Goal: Information Seeking & Learning: Compare options

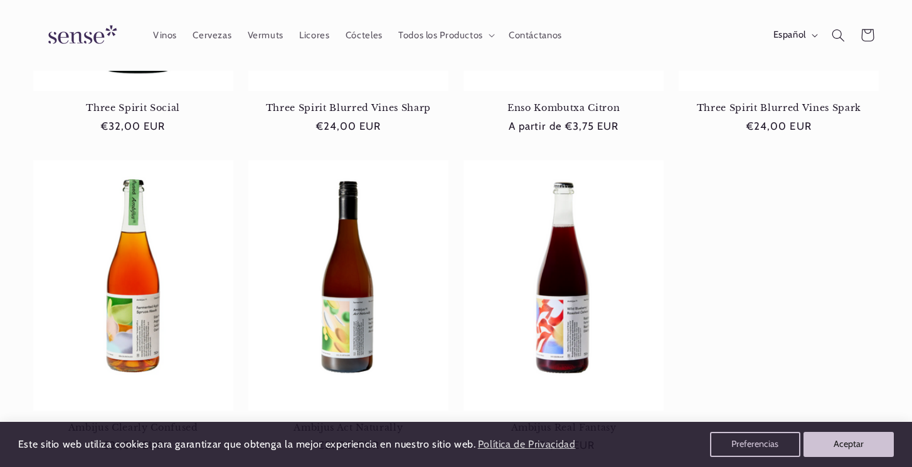
scroll to position [686, 0]
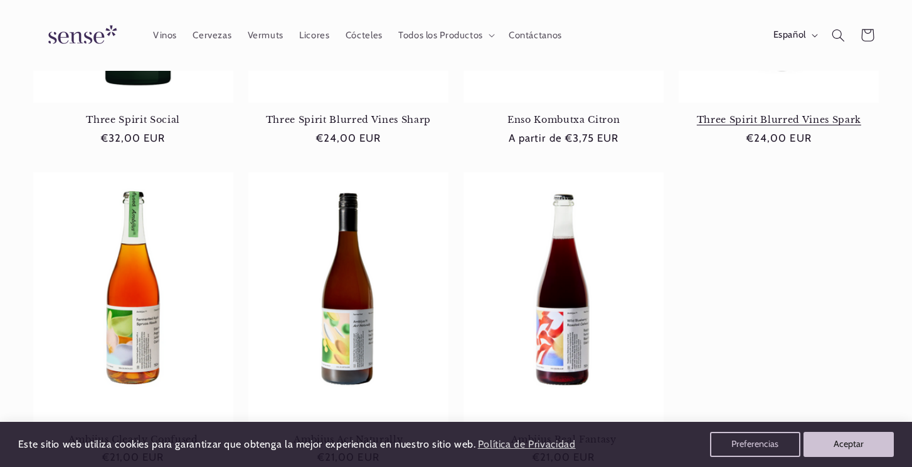
click at [799, 114] on link "Three Spirit Blurred Vines Spark" at bounding box center [778, 119] width 200 height 11
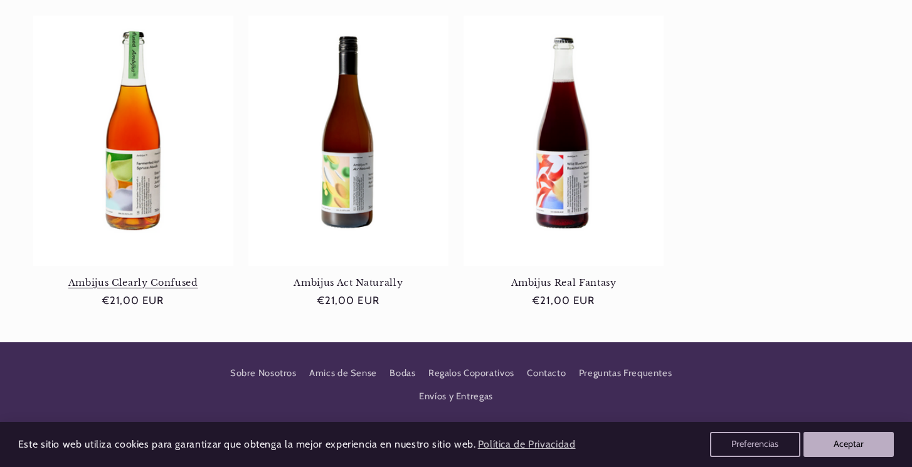
scroll to position [843, 0]
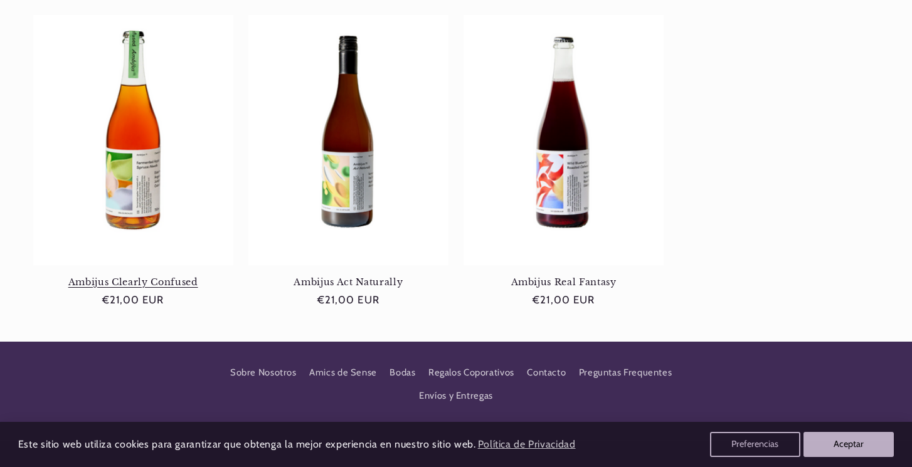
click at [120, 277] on link "Ambijus Clearly Confused" at bounding box center [133, 282] width 200 height 11
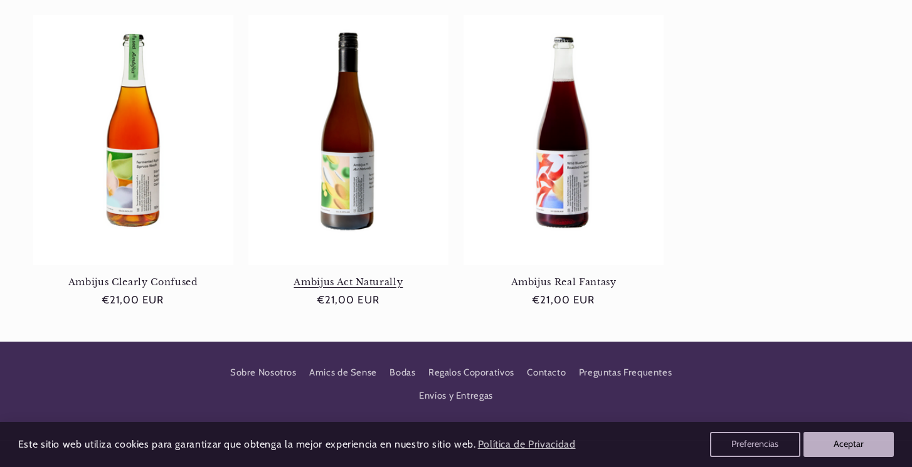
click at [351, 277] on link "Ambijus Act Naturally" at bounding box center [348, 282] width 200 height 11
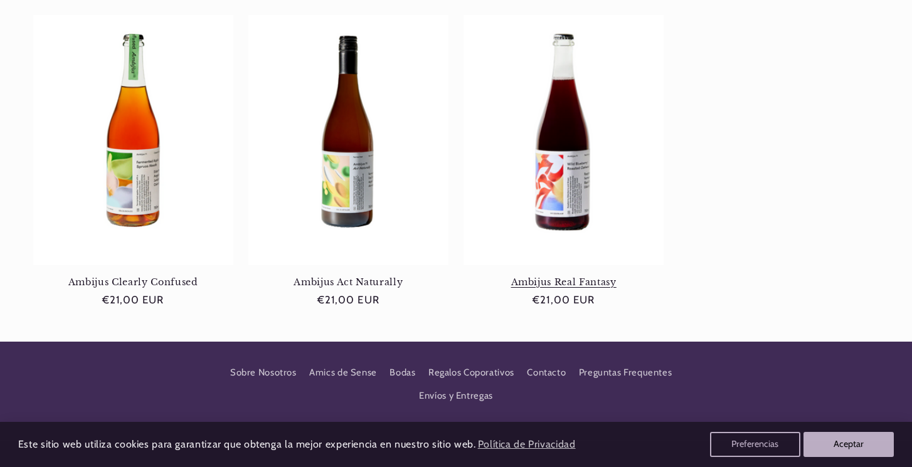
click at [526, 277] on link "Ambijus Real Fantasy" at bounding box center [563, 282] width 200 height 11
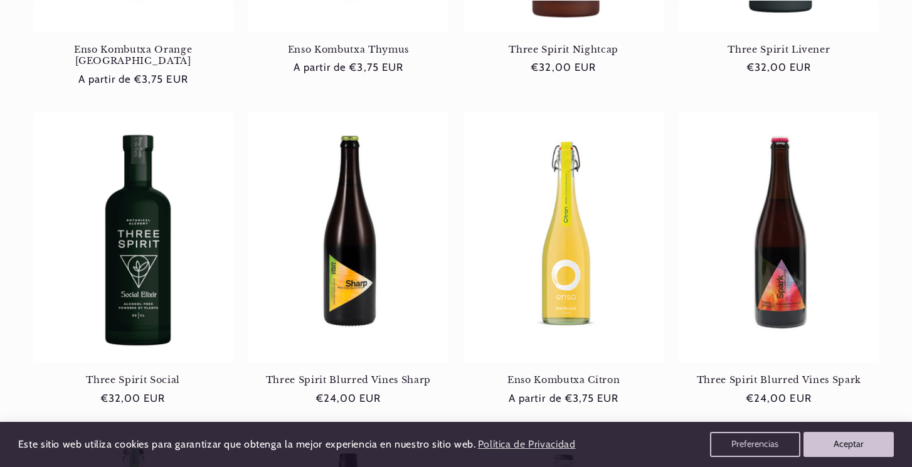
scroll to position [441, 0]
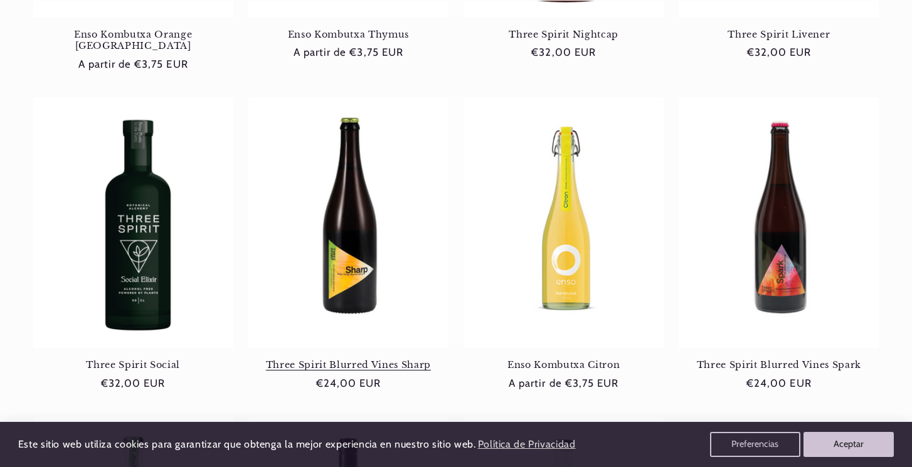
click at [310, 359] on link "Three Spirit Blurred Vines Sharp" at bounding box center [348, 364] width 200 height 11
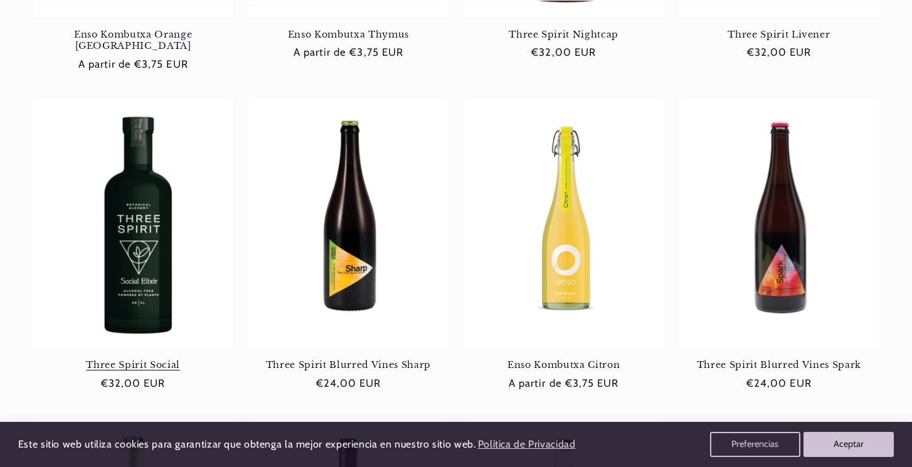
scroll to position [0, 0]
click at [161, 359] on link "Three Spirit Social" at bounding box center [133, 364] width 200 height 11
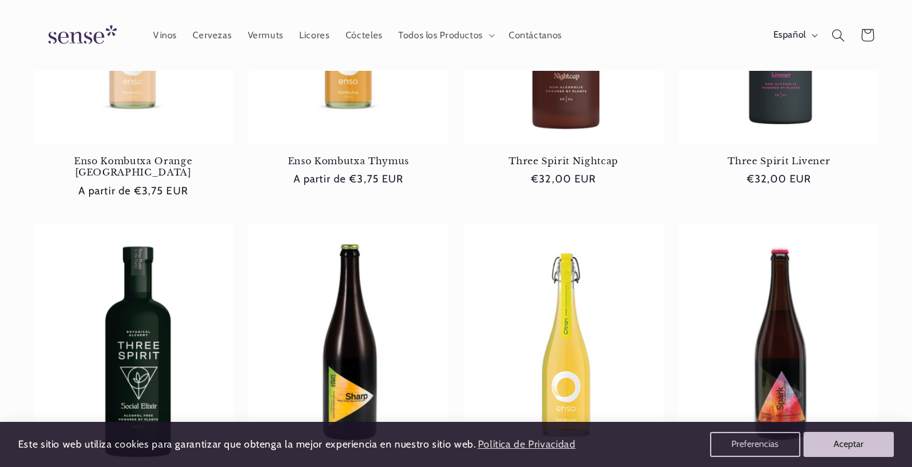
scroll to position [149, 0]
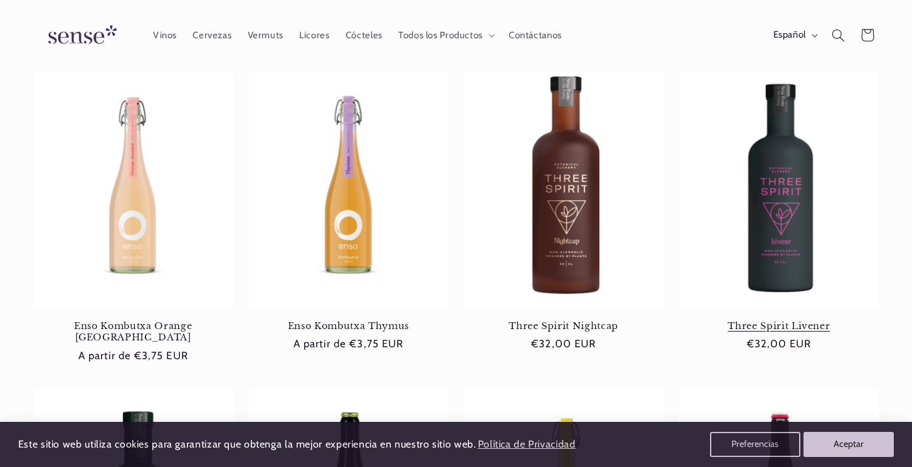
click at [819, 329] on link "Three Spirit Livener" at bounding box center [778, 325] width 200 height 11
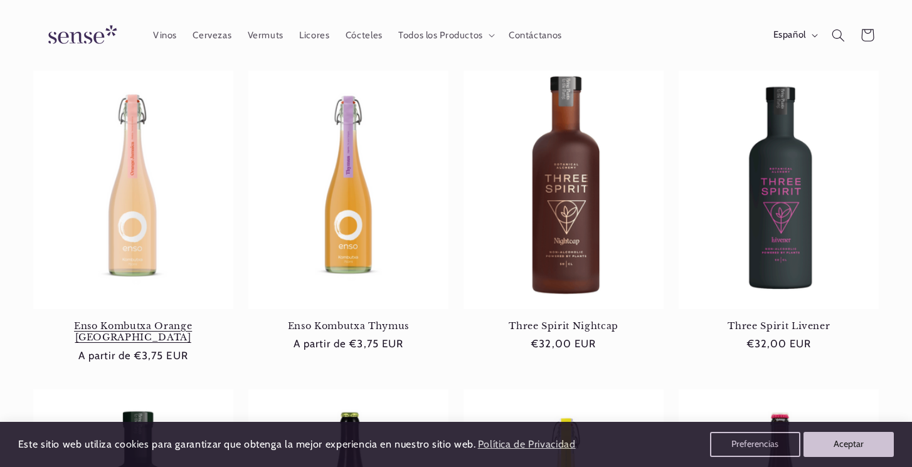
scroll to position [0, 0]
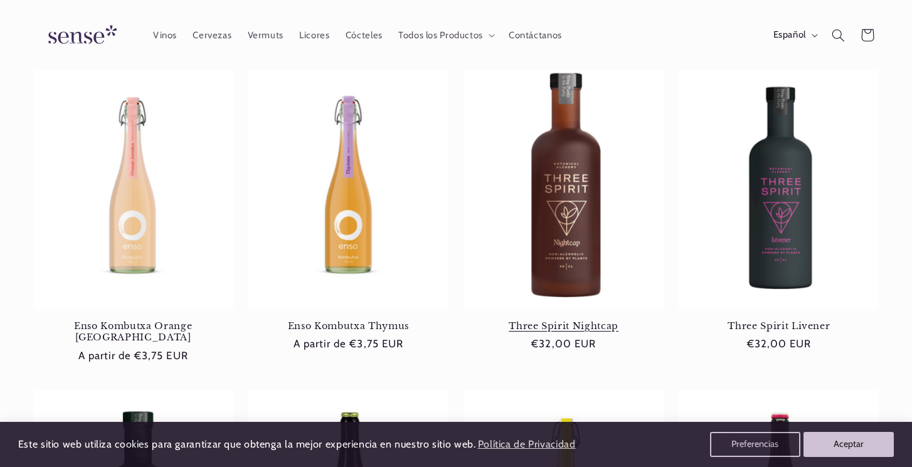
click at [556, 327] on link "Three Spirit Nightcap" at bounding box center [563, 325] width 200 height 11
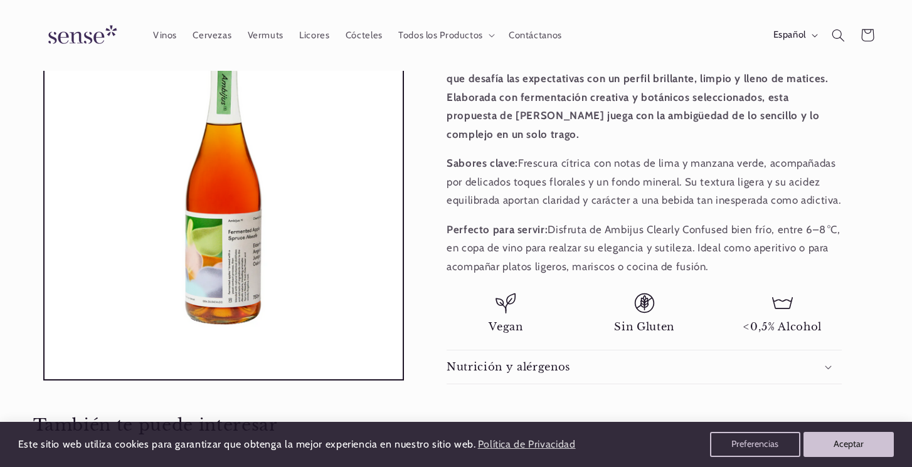
scroll to position [334, 0]
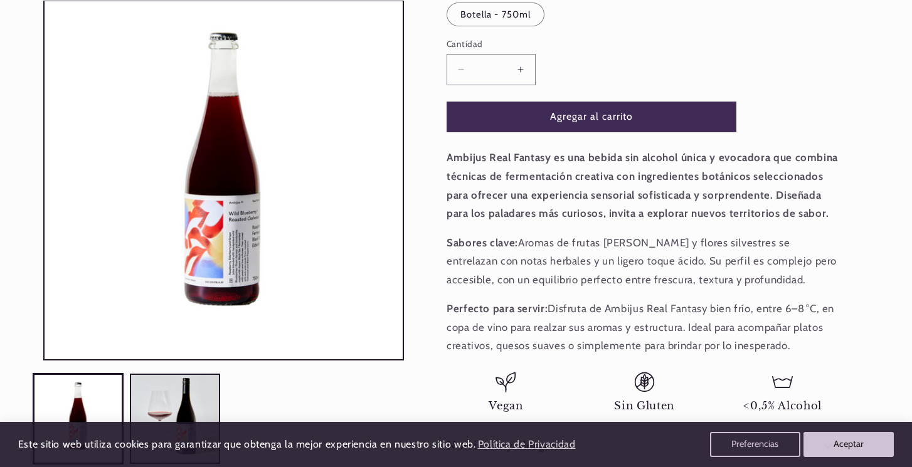
scroll to position [268, 0]
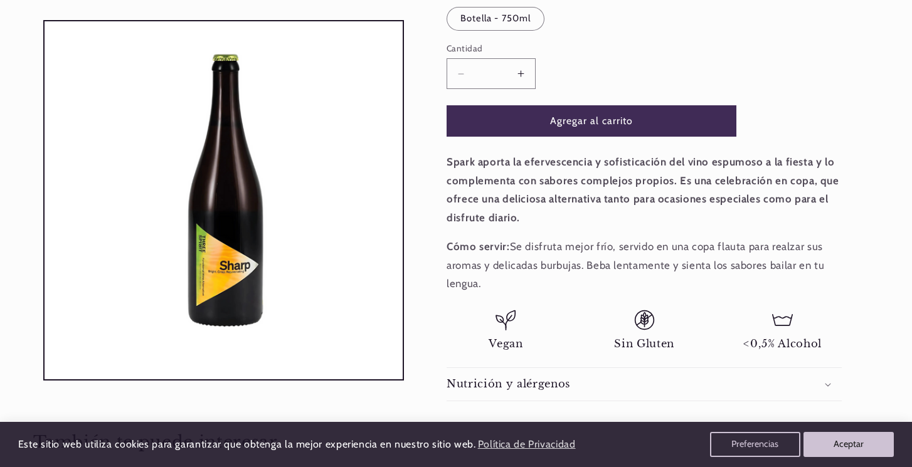
scroll to position [0, 825]
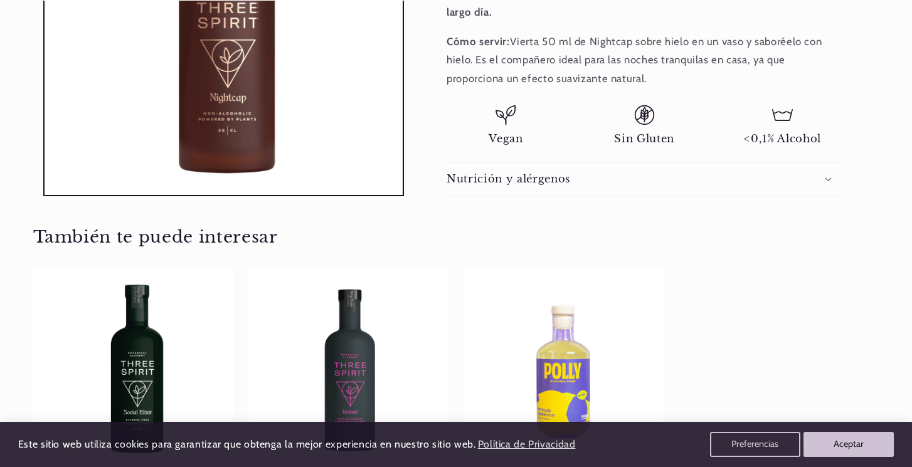
scroll to position [0, 825]
